Goal: Share content

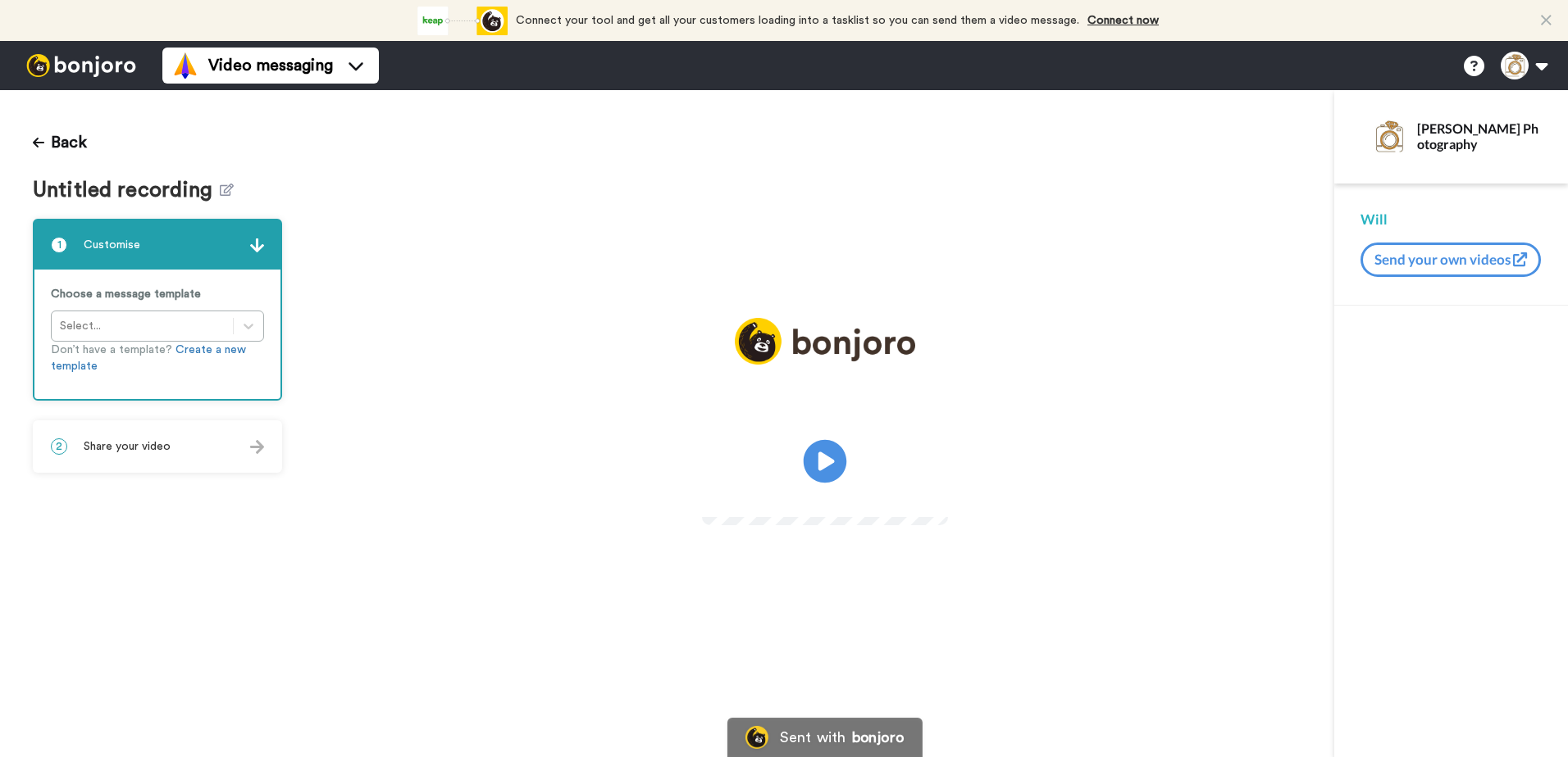
click at [818, 459] on icon at bounding box center [824, 462] width 44 height 44
click at [212, 444] on div "2 Share your video" at bounding box center [157, 446] width 246 height 50
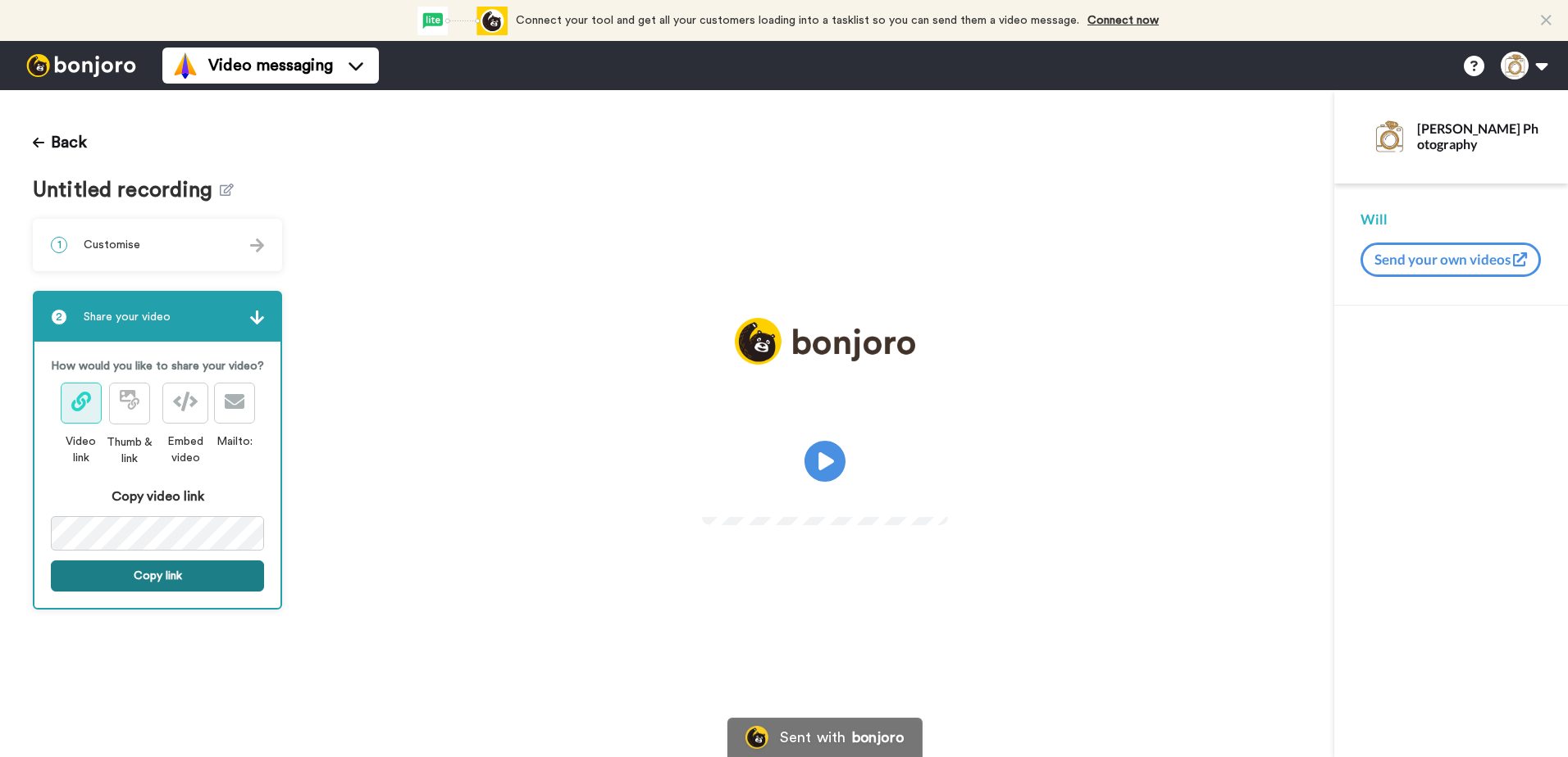
click at [159, 572] on button "Copy link" at bounding box center [157, 576] width 213 height 31
